Goal: Task Accomplishment & Management: Manage account settings

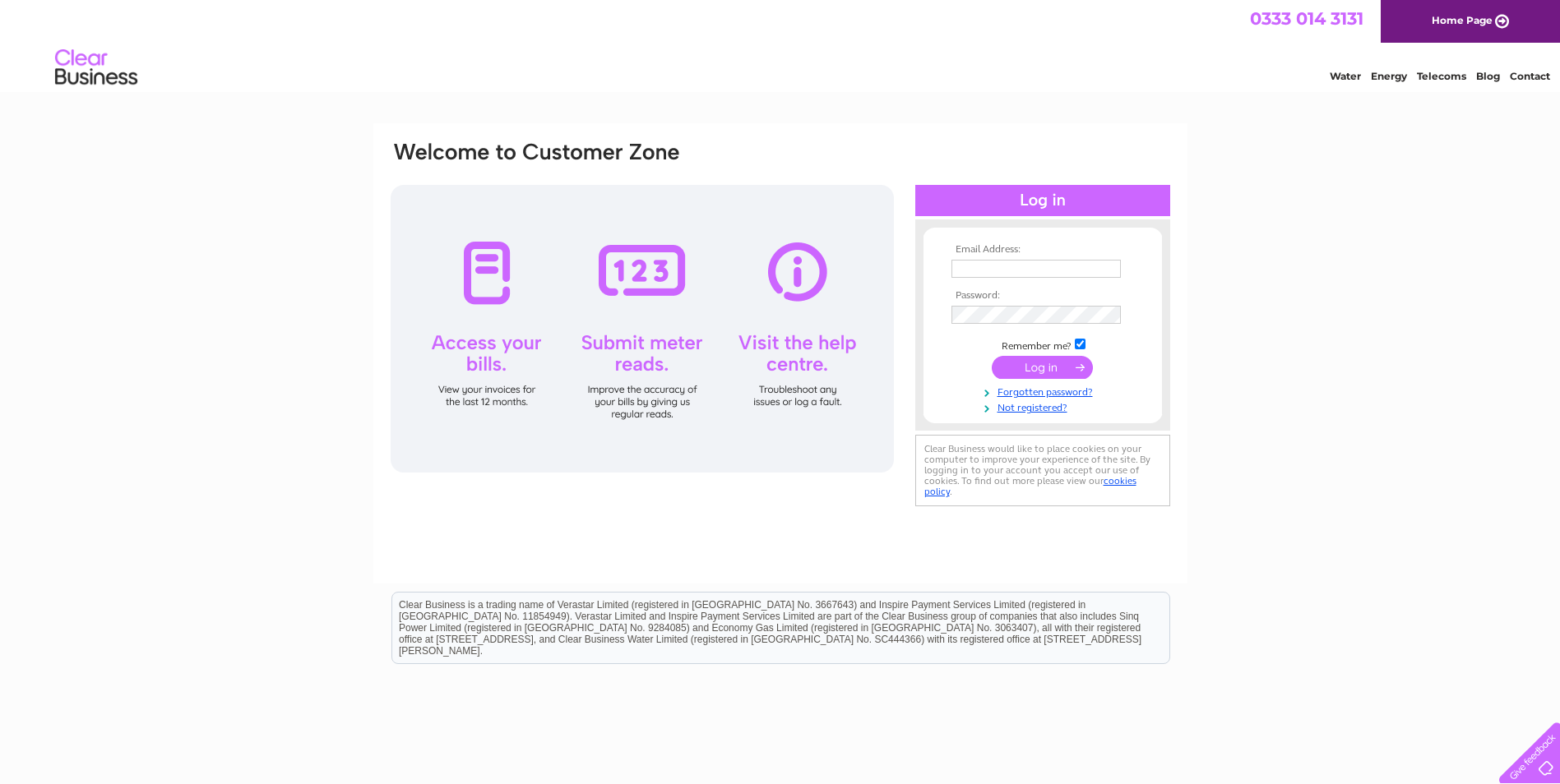
type input "admin@bespokecarecheshire.com"
click at [1039, 371] on input "submit" at bounding box center [1042, 367] width 101 height 23
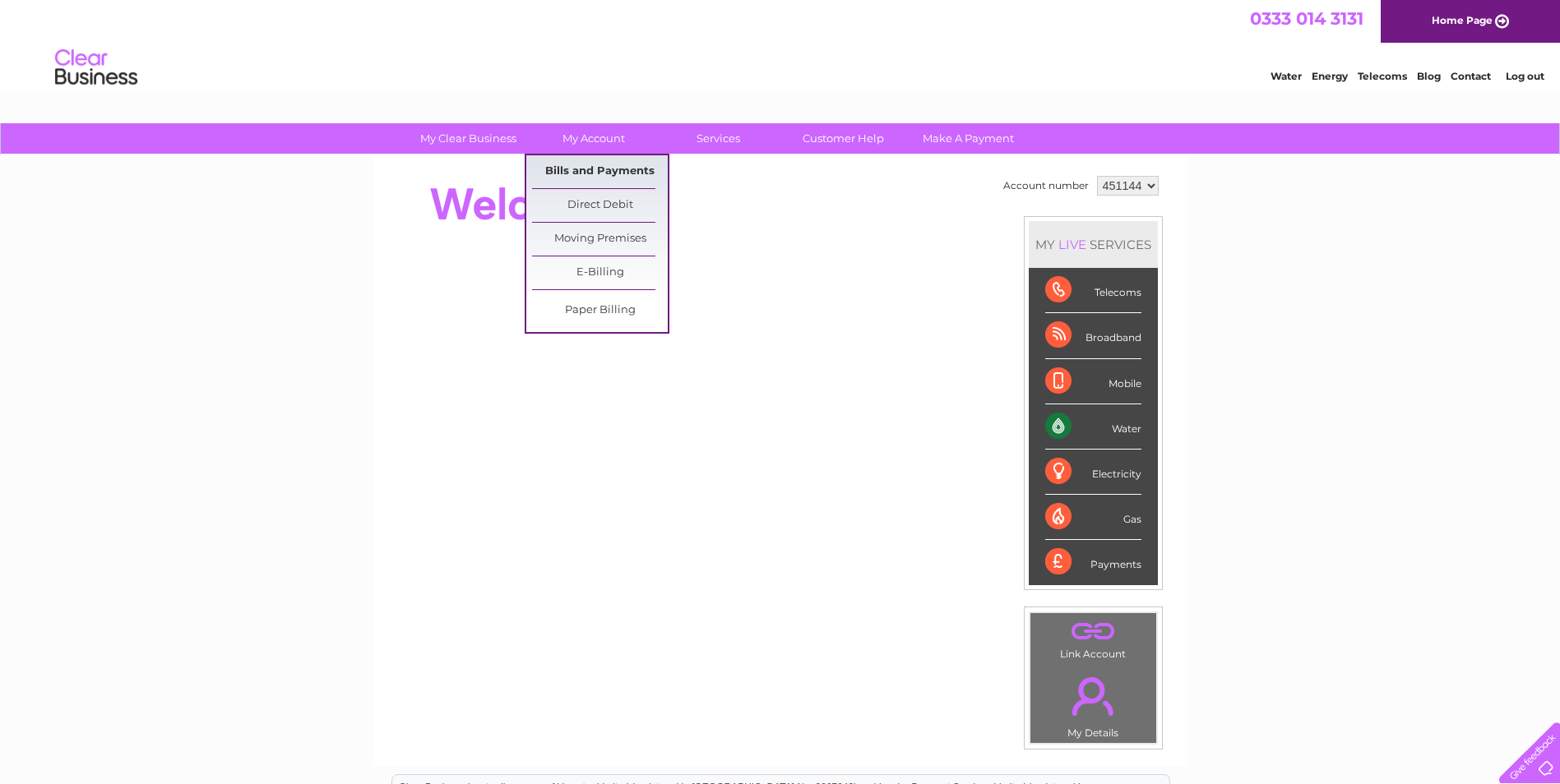
click at [621, 163] on link "Bills and Payments" at bounding box center [600, 172] width 136 height 33
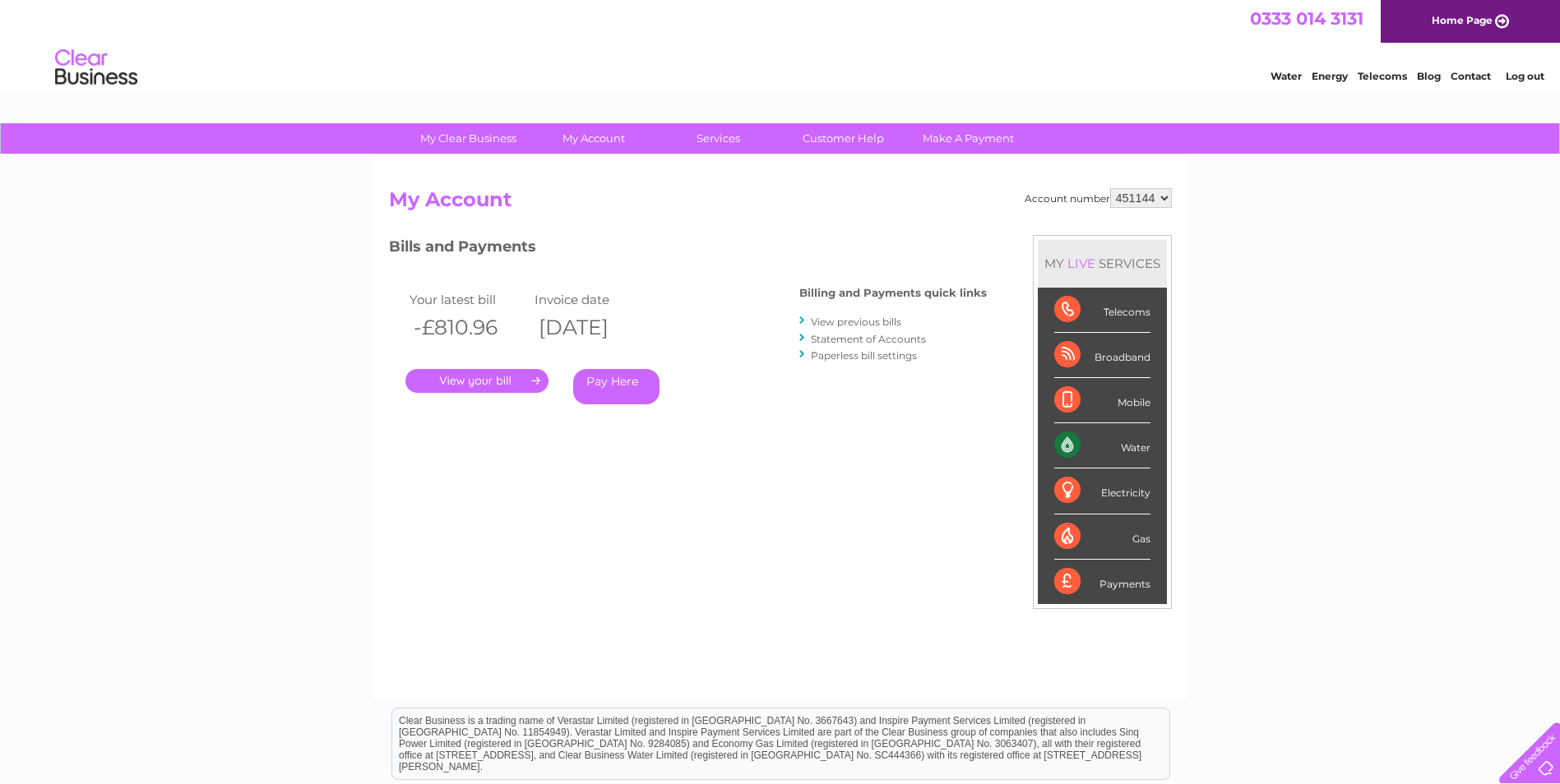
click at [479, 380] on link "." at bounding box center [477, 381] width 144 height 24
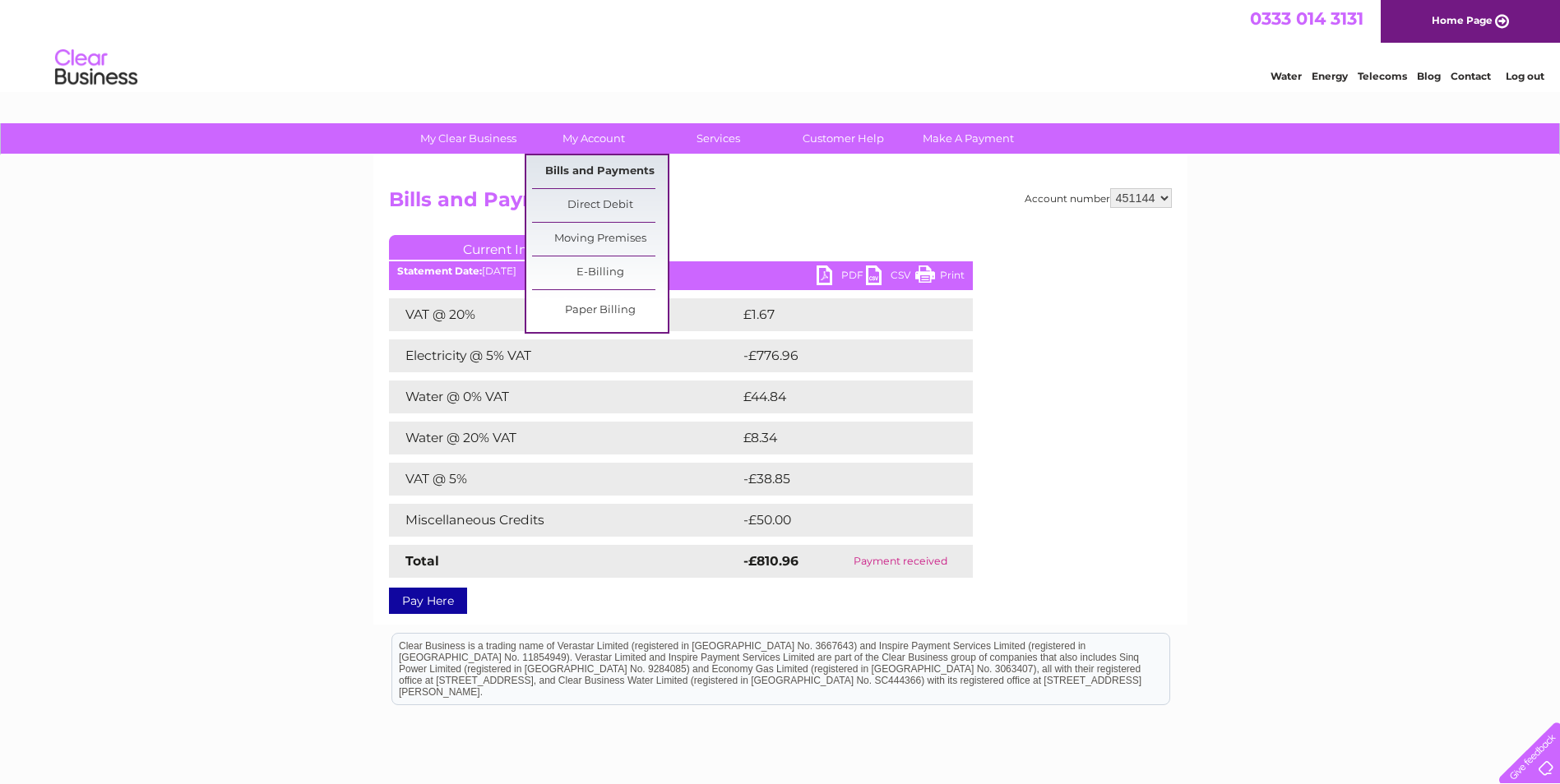
click at [591, 173] on link "Bills and Payments" at bounding box center [600, 172] width 136 height 33
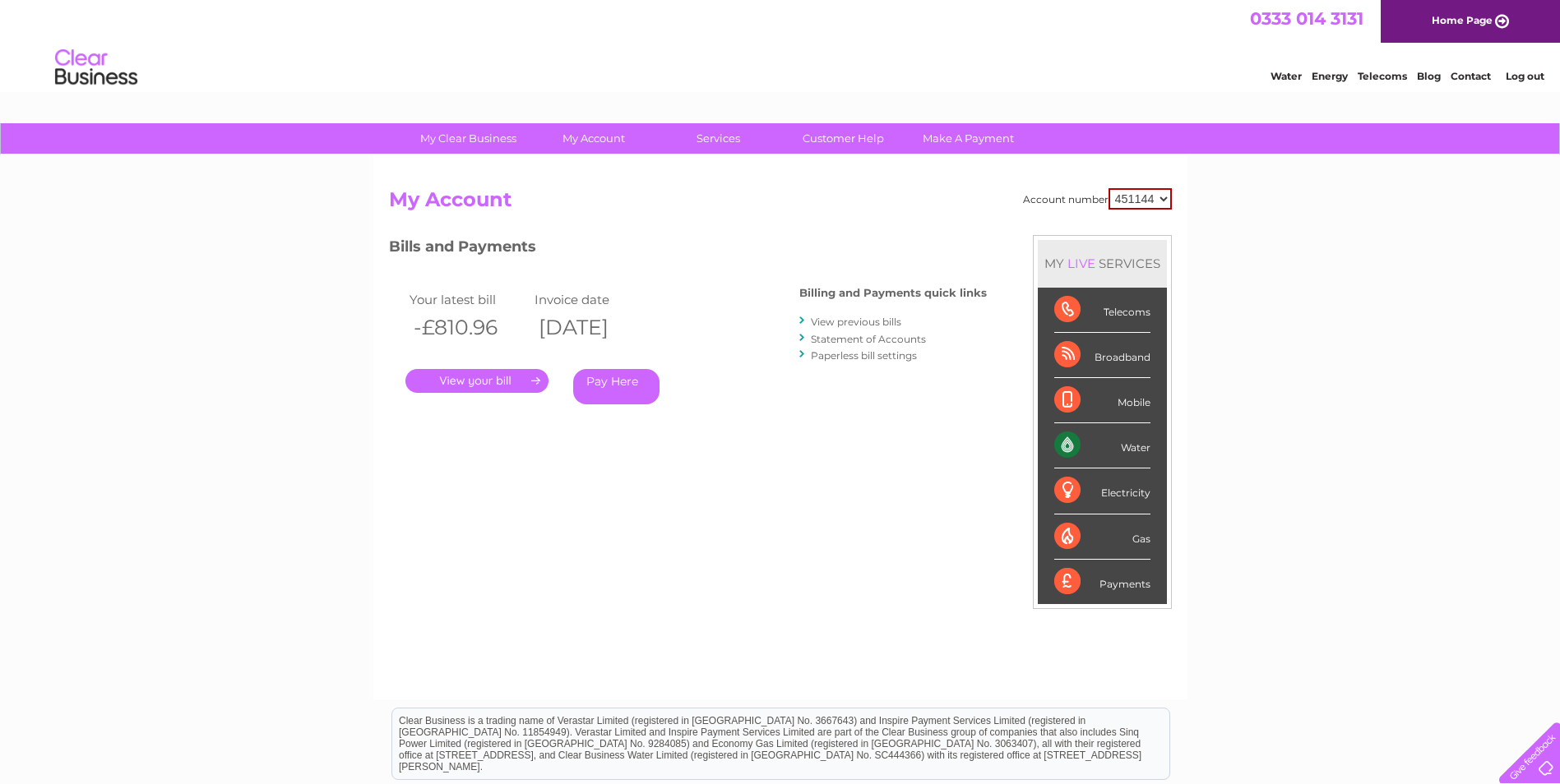
click at [862, 319] on link "View previous bills" at bounding box center [856, 321] width 91 height 12
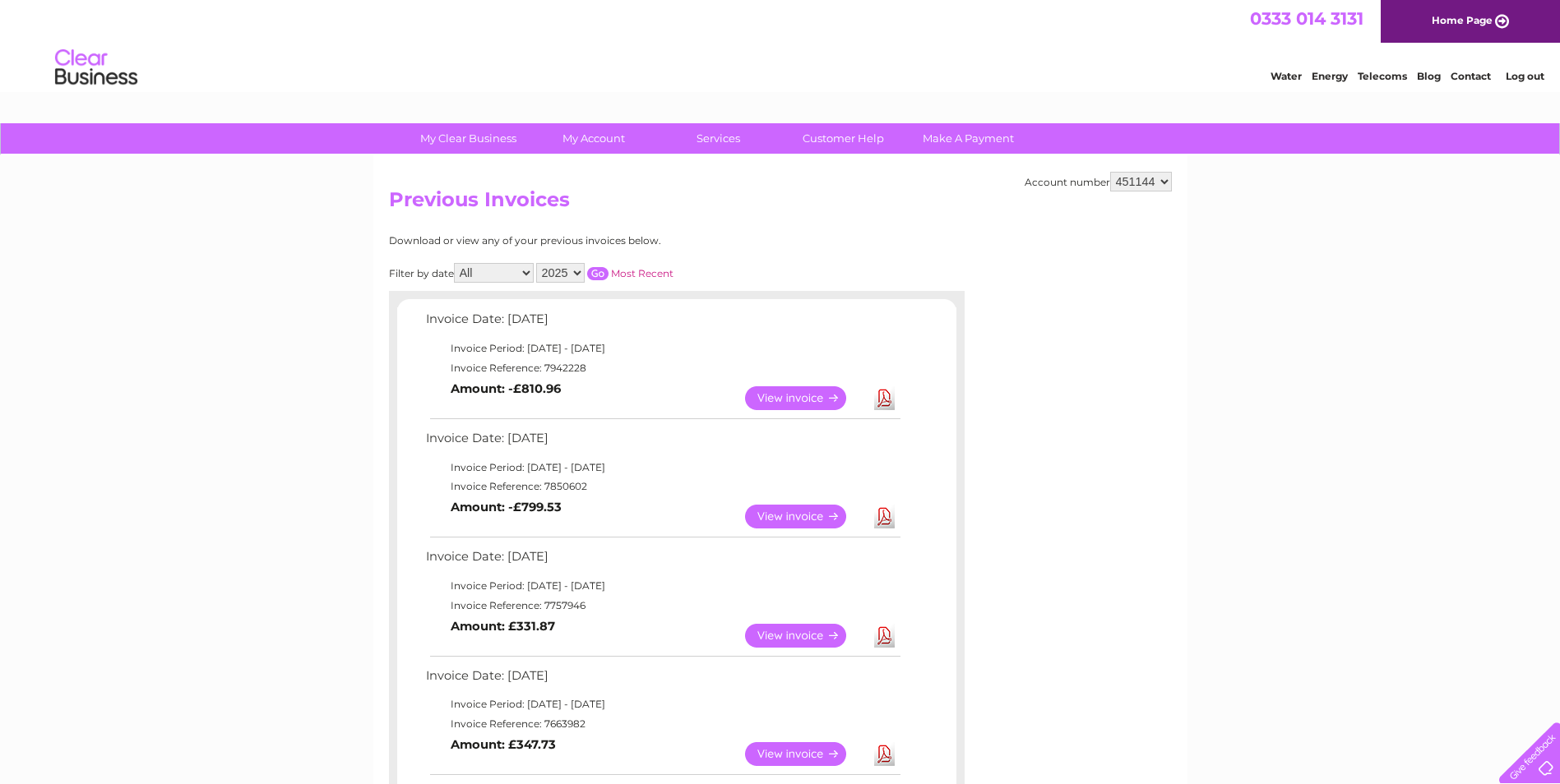
click at [777, 517] on link "View" at bounding box center [805, 516] width 121 height 24
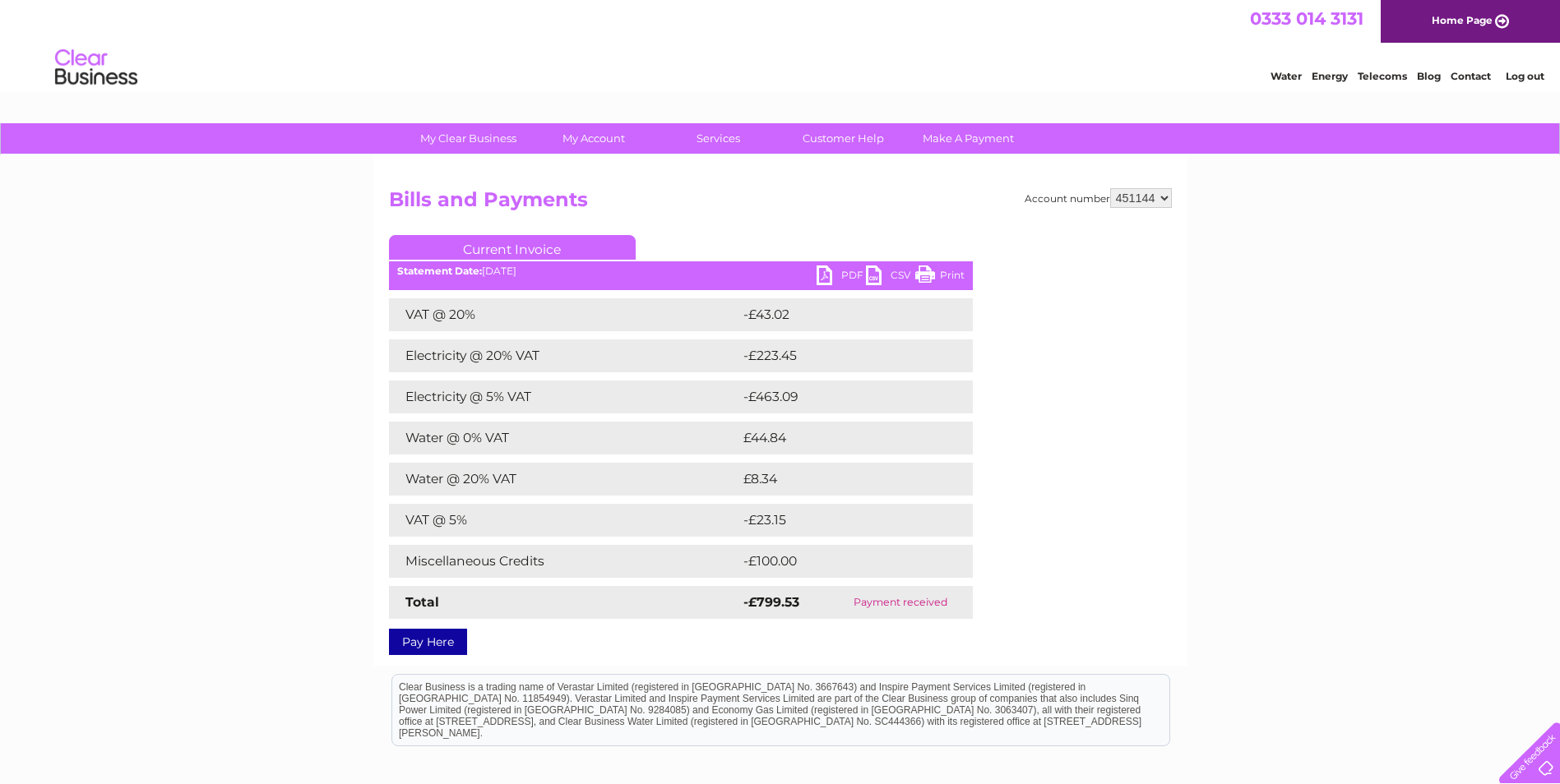
click at [947, 272] on link "Print" at bounding box center [939, 278] width 49 height 24
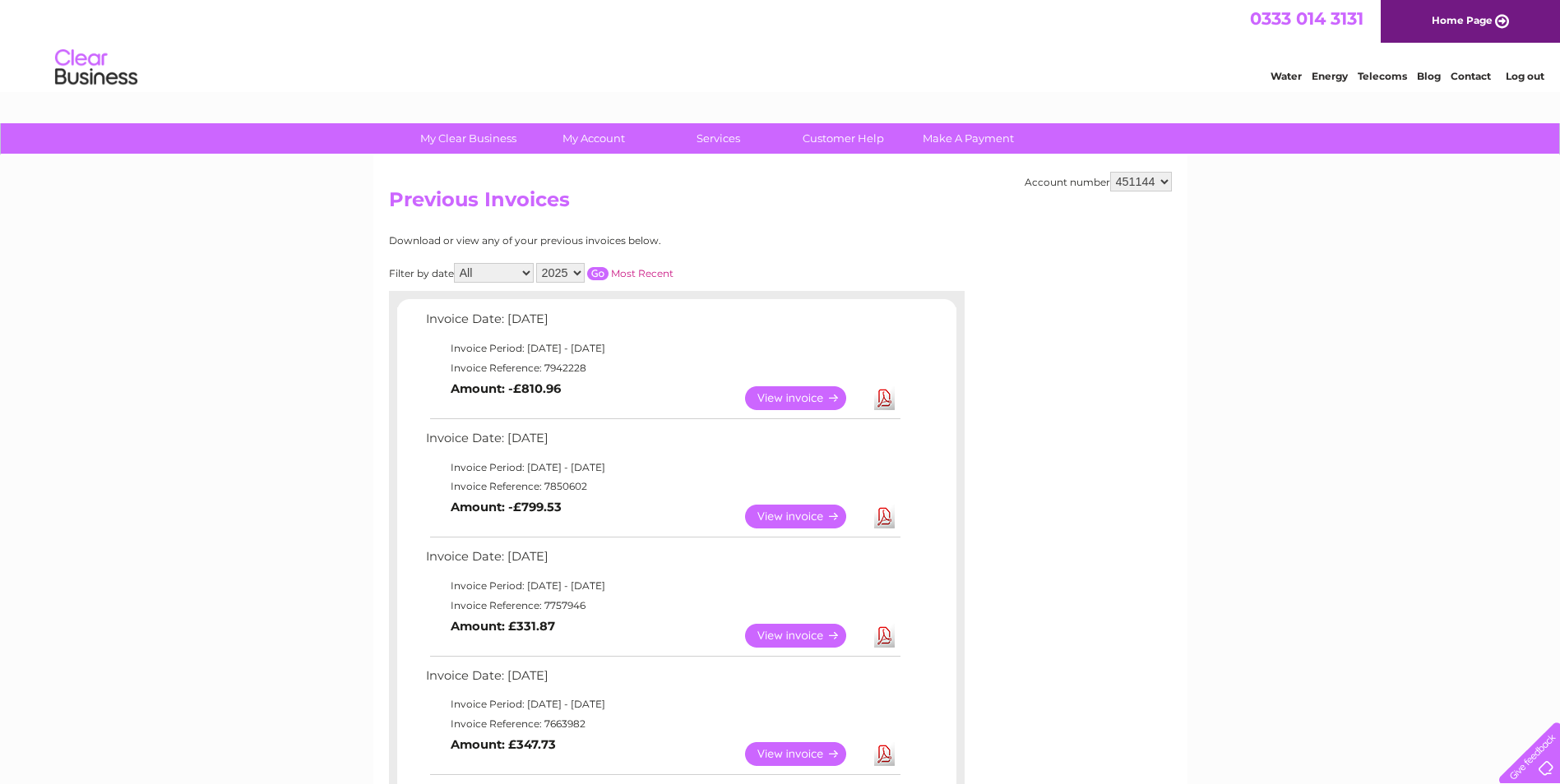
click at [792, 392] on link "View" at bounding box center [805, 398] width 121 height 24
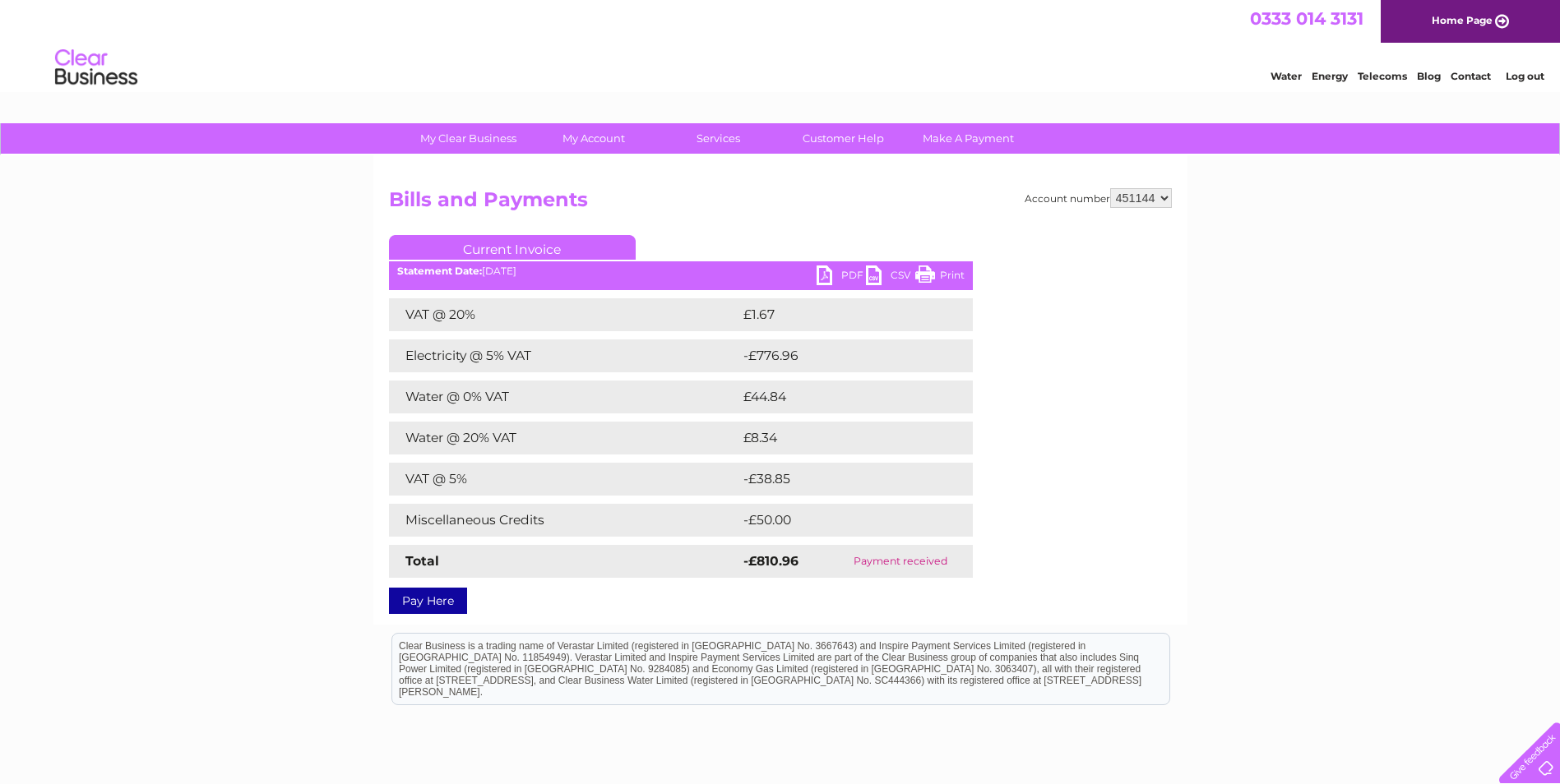
click at [928, 268] on link "Print" at bounding box center [939, 278] width 49 height 24
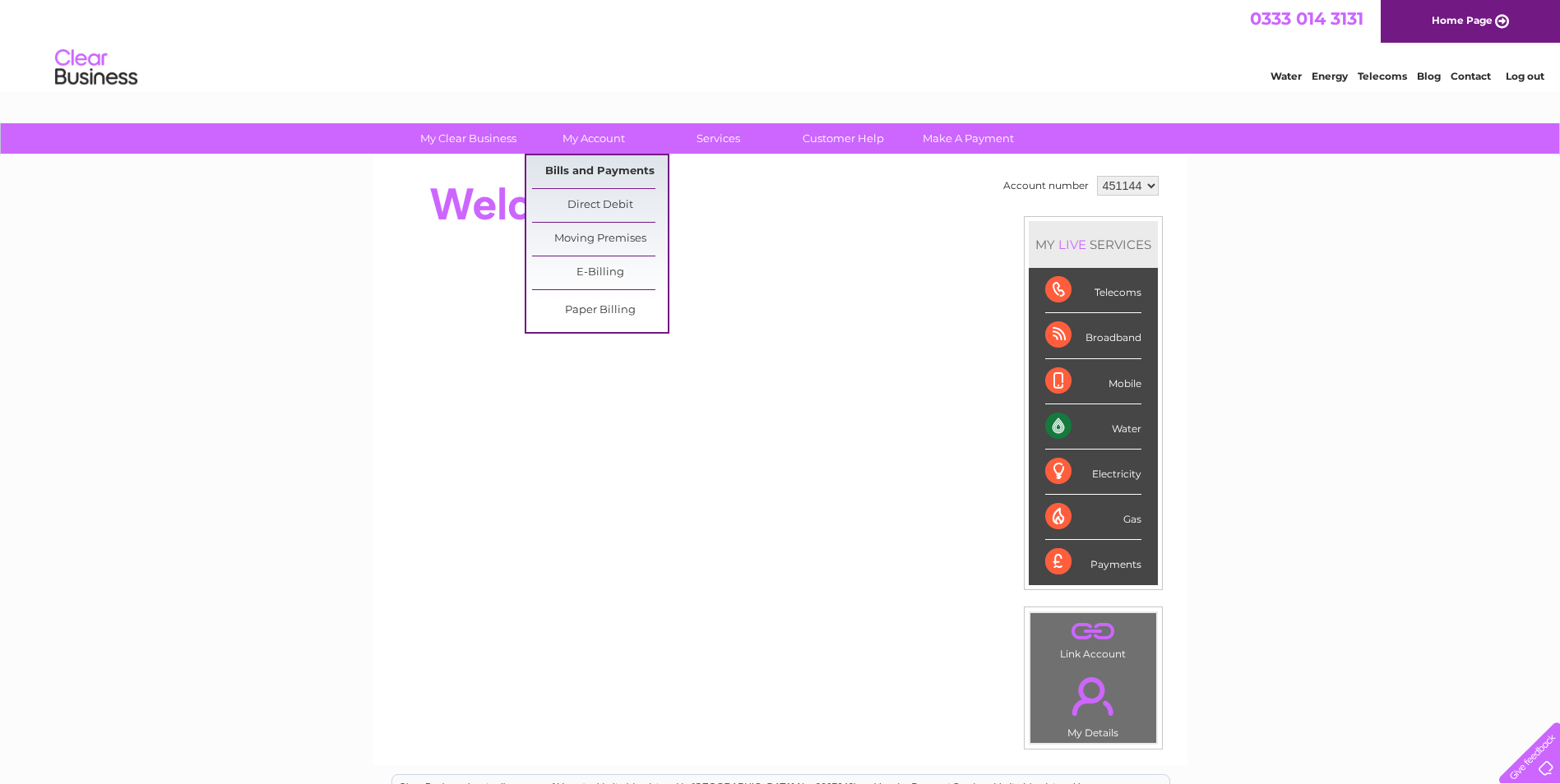
click at [605, 165] on link "Bills and Payments" at bounding box center [600, 172] width 136 height 33
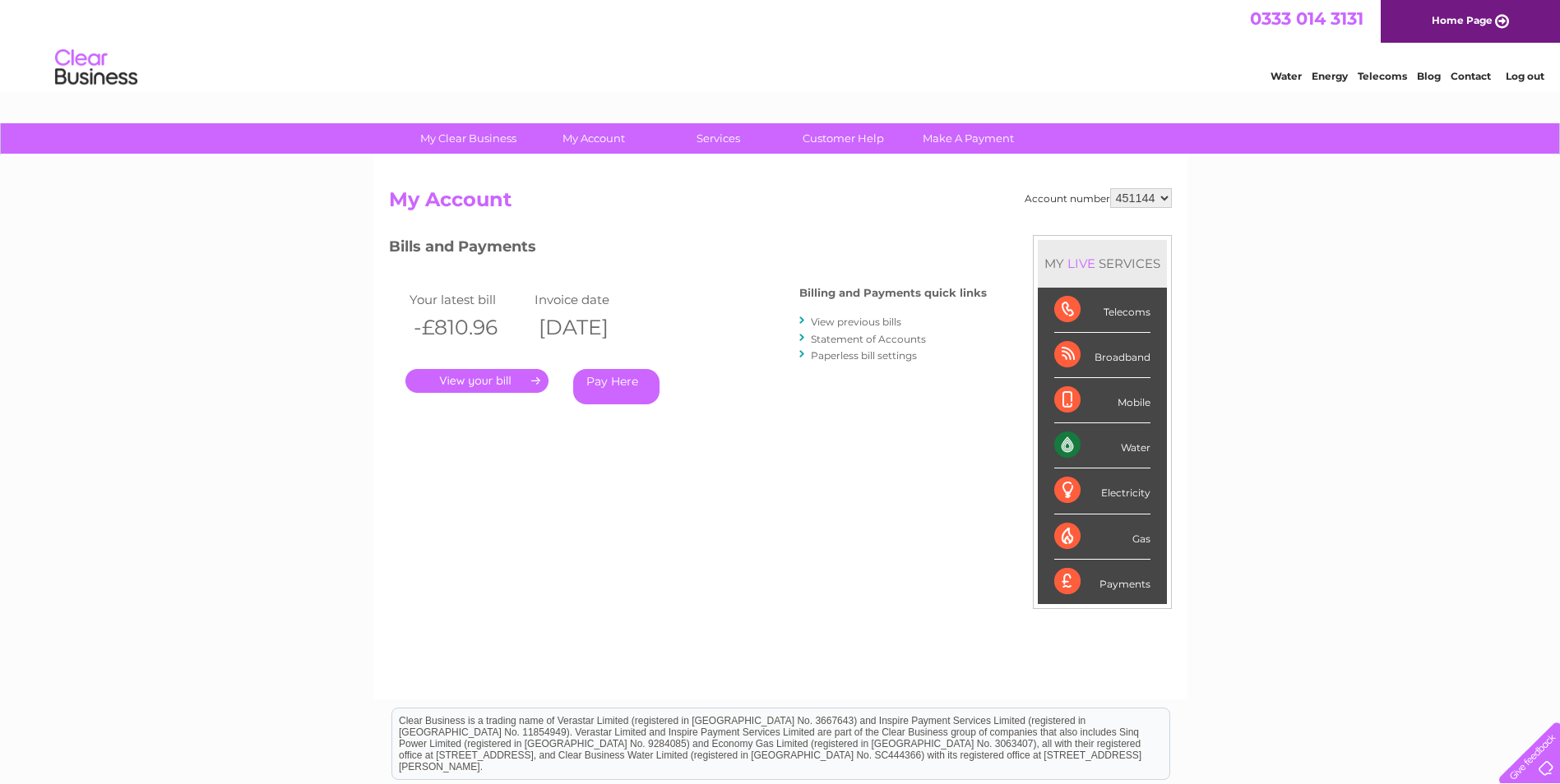
click at [839, 318] on link "View previous bills" at bounding box center [856, 321] width 91 height 12
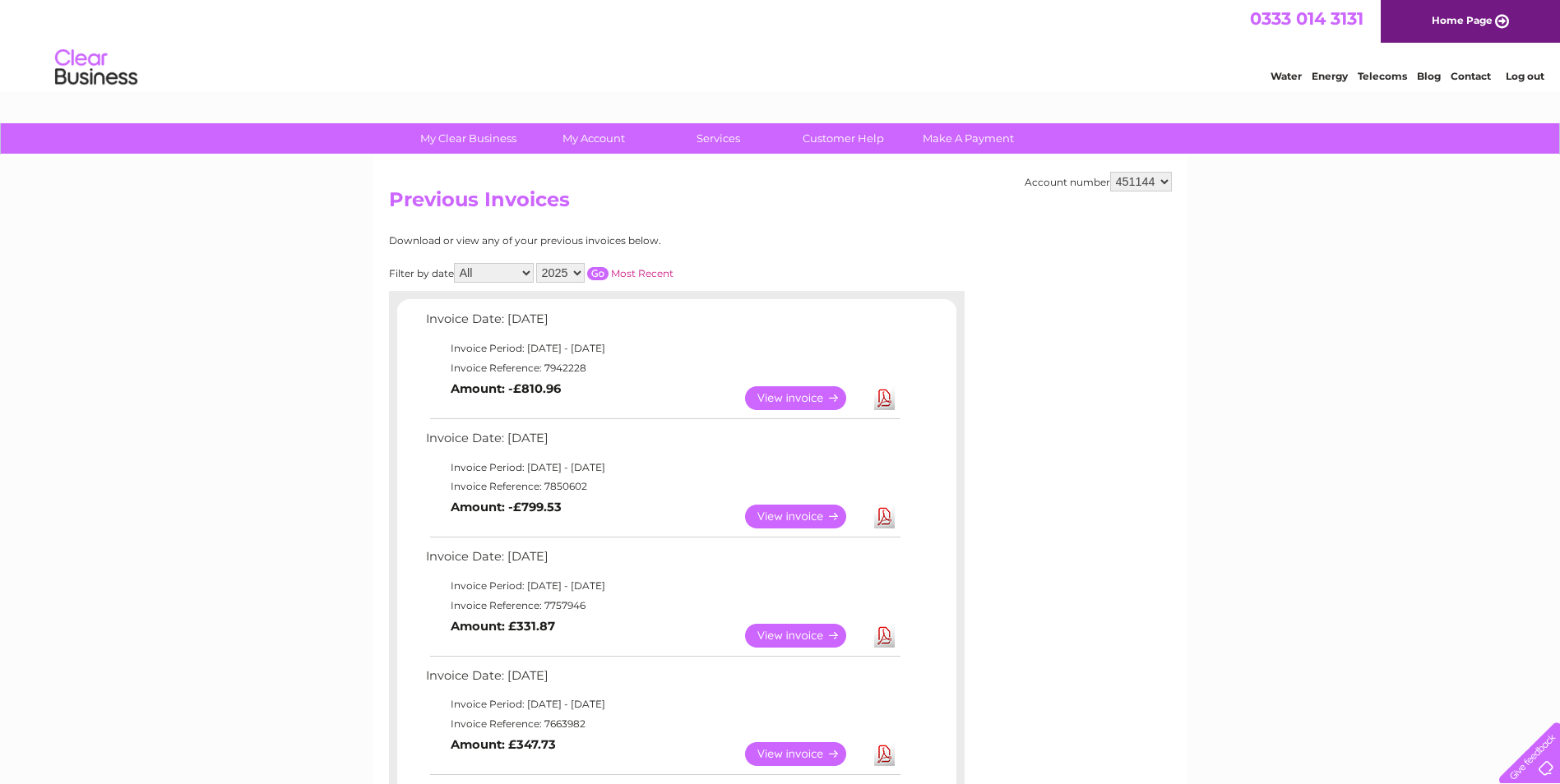
click at [591, 268] on input "button" at bounding box center [597, 274] width 21 height 13
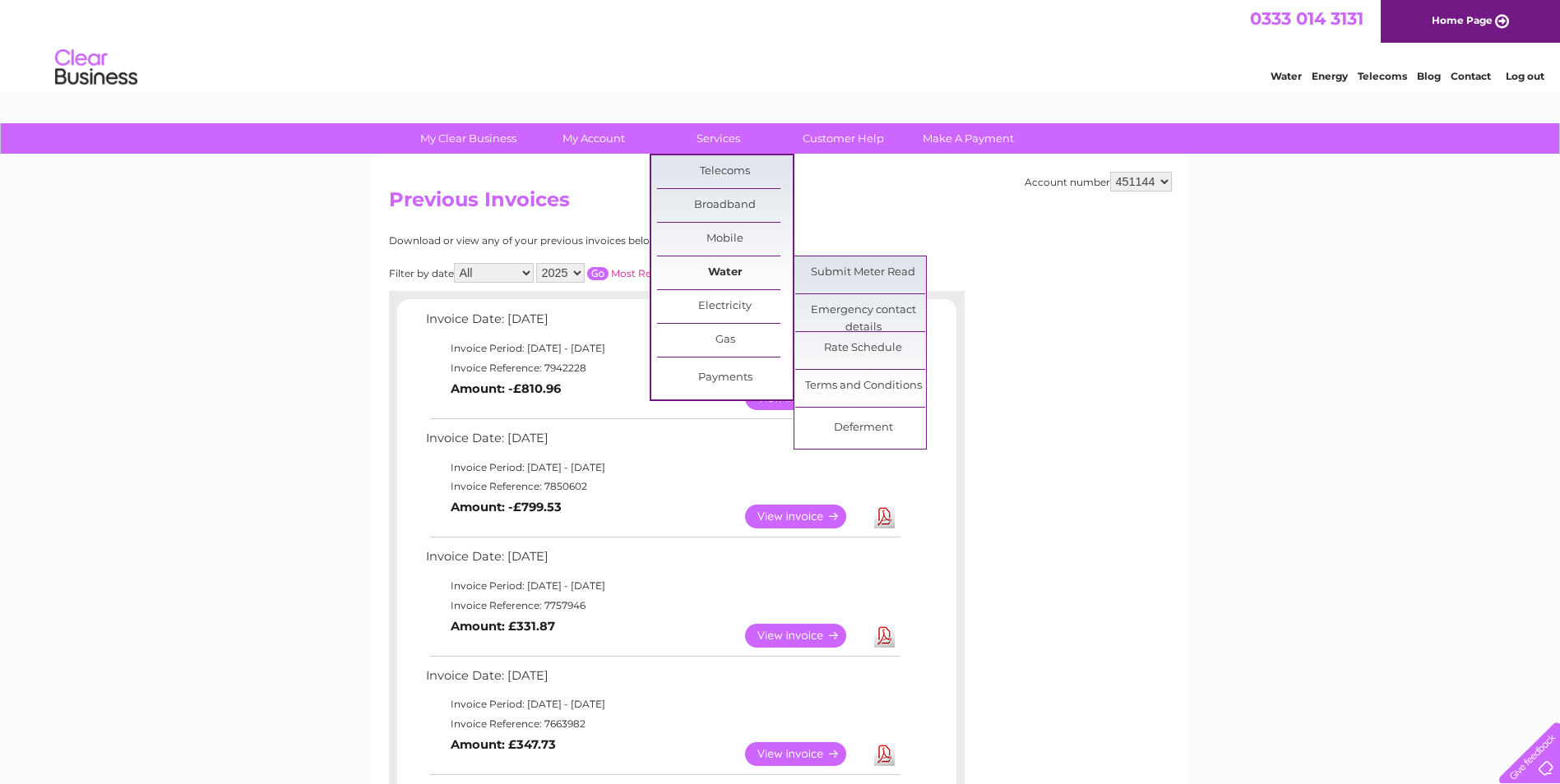
click at [746, 265] on link "Water" at bounding box center [725, 273] width 136 height 33
click at [725, 271] on link "Water" at bounding box center [725, 273] width 136 height 33
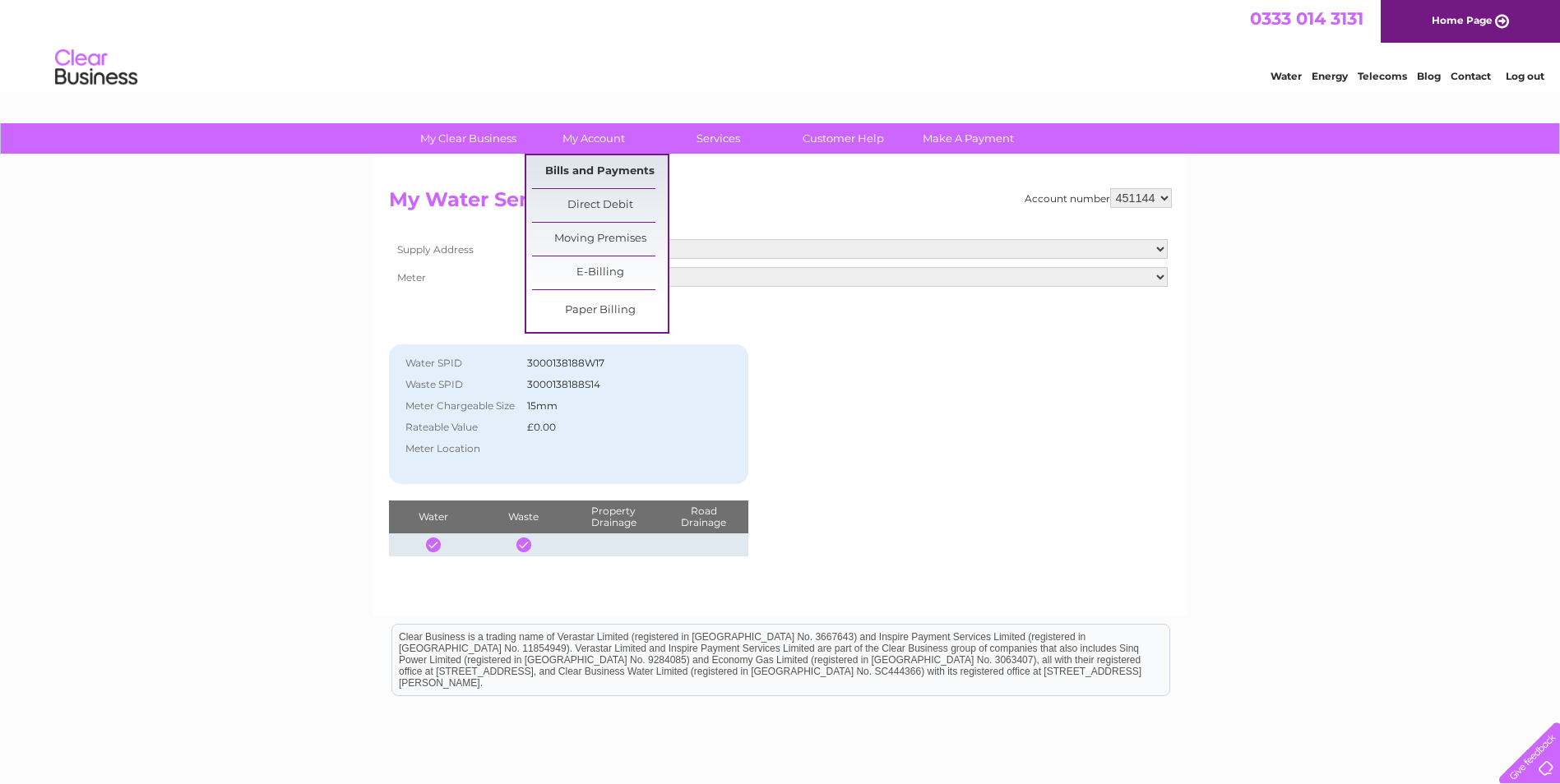
click at [605, 165] on link "Bills and Payments" at bounding box center [600, 172] width 136 height 33
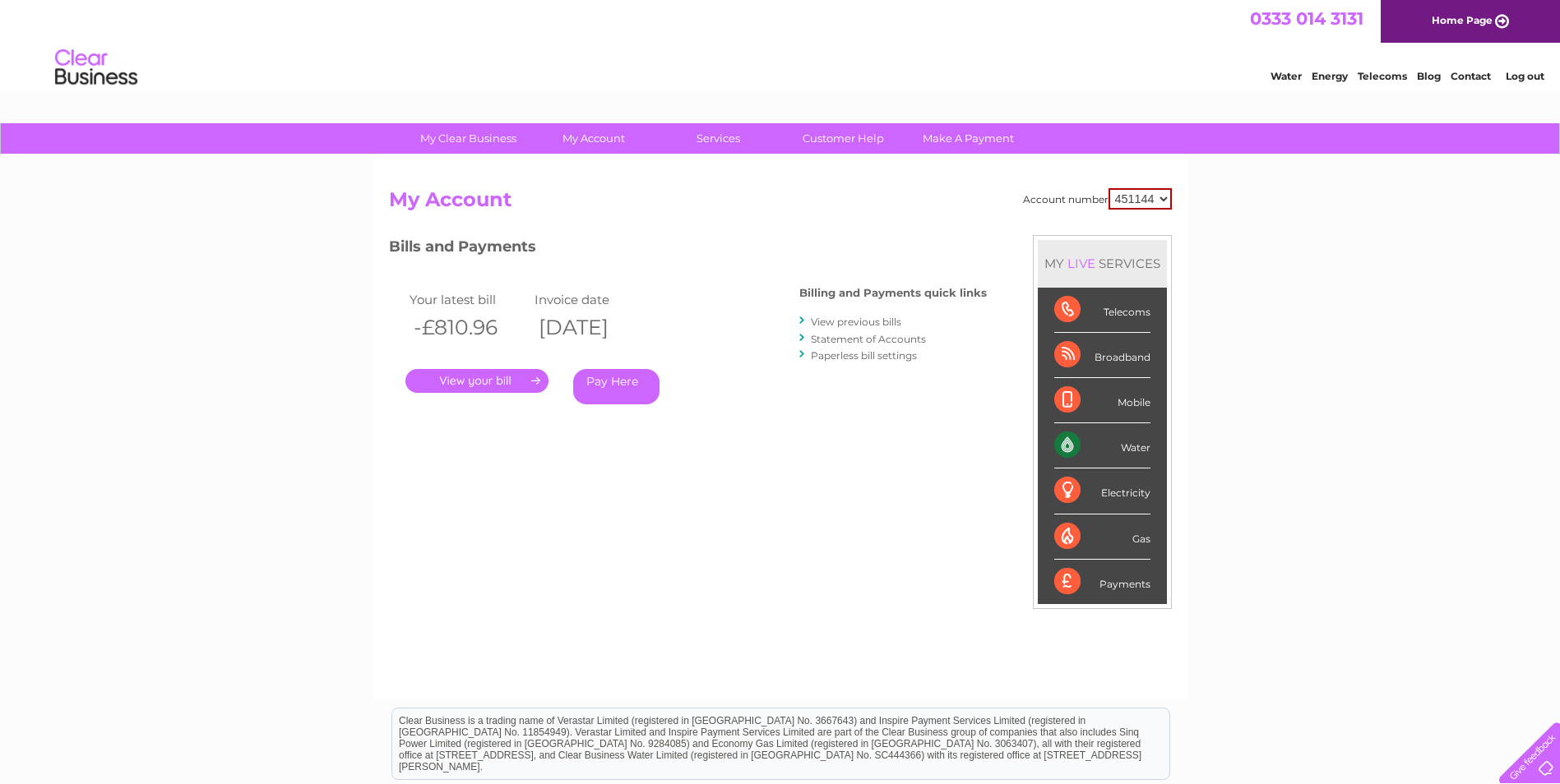
click at [1063, 440] on div "Water" at bounding box center [1102, 445] width 96 height 45
click at [1067, 440] on div "Water" at bounding box center [1102, 445] width 96 height 45
click at [795, 441] on div "Bills and Payments Billing and Payments quick links View previous bills Stateme…" at bounding box center [688, 343] width 598 height 217
